Goal: Task Accomplishment & Management: Manage account settings

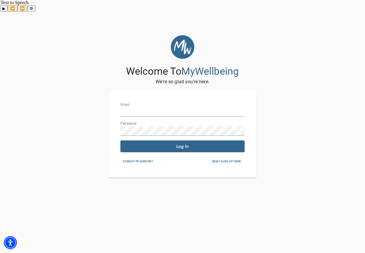
type input "[EMAIL_ADDRESS][DOMAIN_NAME]"
click at [199, 144] on span "Log In" at bounding box center [183, 147] width 120 height 6
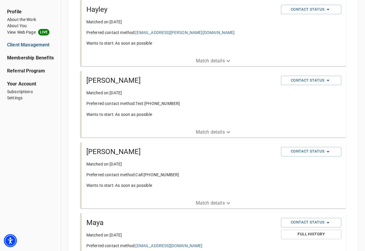
scroll to position [148, 0]
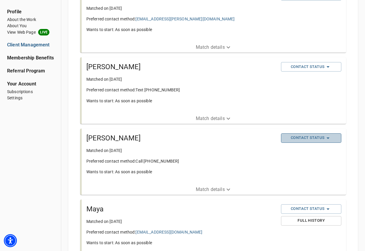
click at [311, 135] on span "Contact Status" at bounding box center [311, 138] width 54 height 7
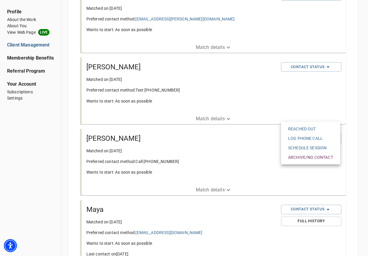
click at [307, 145] on span "Schedule session" at bounding box center [310, 148] width 45 height 6
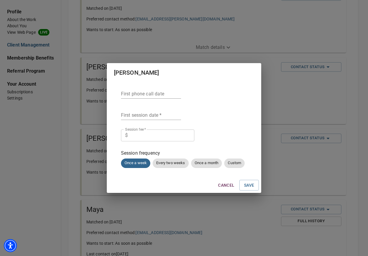
click at [165, 135] on input "number" at bounding box center [162, 135] width 64 height 12
type input "175"
click at [144, 92] on input "text" at bounding box center [151, 93] width 60 height 9
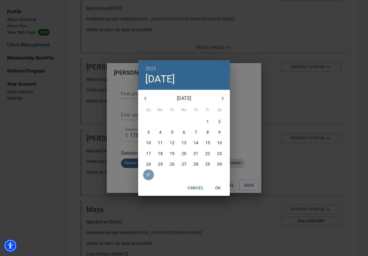
click at [149, 177] on p "31" at bounding box center [148, 175] width 5 height 6
type input "[DATE]"
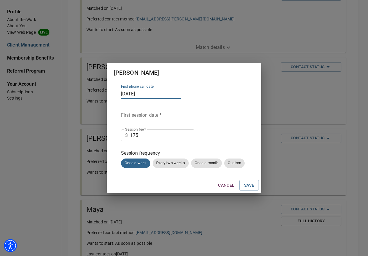
click at [153, 115] on input "text" at bounding box center [151, 114] width 60 height 9
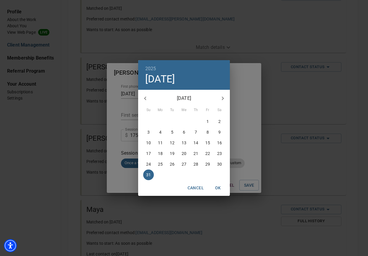
click at [225, 97] on icon "button" at bounding box center [222, 98] width 7 height 7
click at [163, 124] on span "1" at bounding box center [160, 121] width 11 height 6
type input "[DATE]"
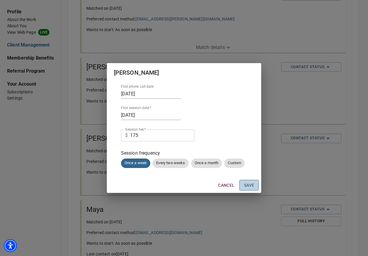
click at [254, 185] on span "Save" at bounding box center [249, 184] width 10 height 7
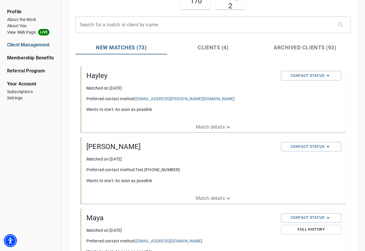
scroll to position [59, 0]
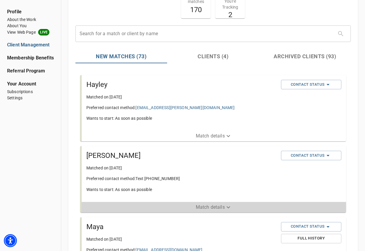
click at [218, 204] on p "Match details" at bounding box center [210, 207] width 29 height 7
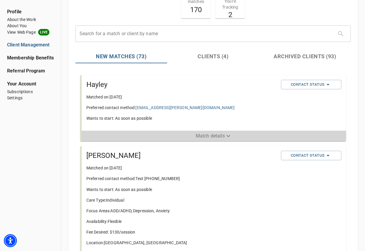
click at [219, 133] on p "Match details" at bounding box center [210, 136] width 29 height 7
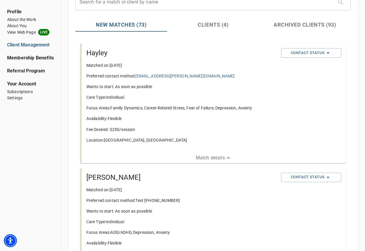
scroll to position [89, 0]
